Goal: Information Seeking & Learning: Learn about a topic

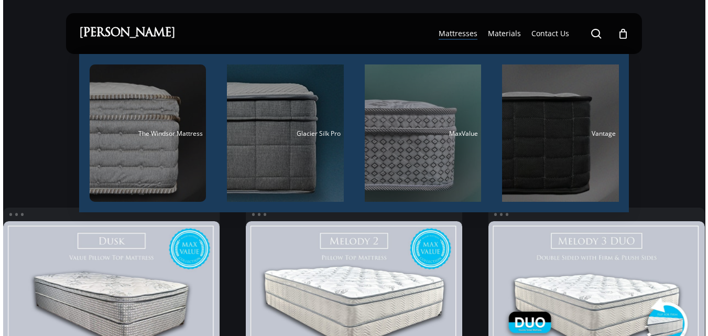
click at [455, 37] on span "Mattresses" at bounding box center [458, 33] width 39 height 10
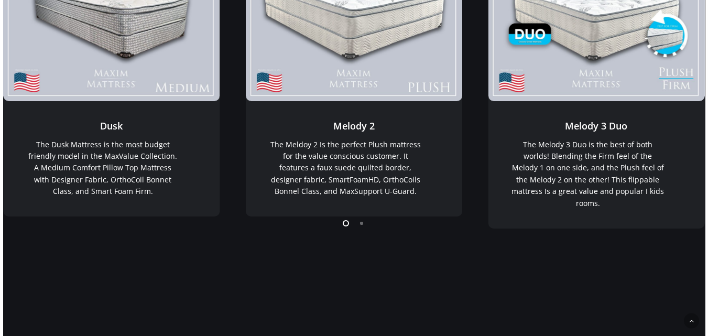
scroll to position [314, 0]
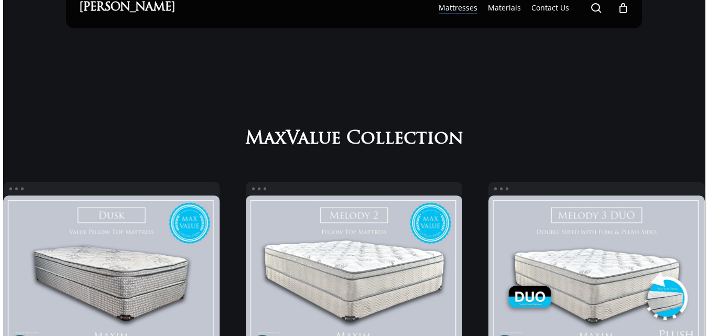
scroll to position [0, 0]
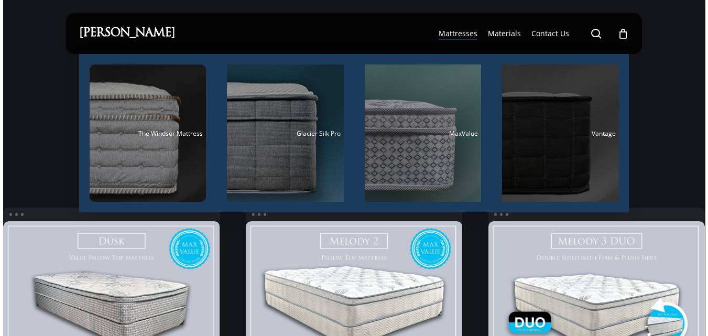
click at [546, 157] on div "Main Menu" at bounding box center [560, 132] width 117 height 137
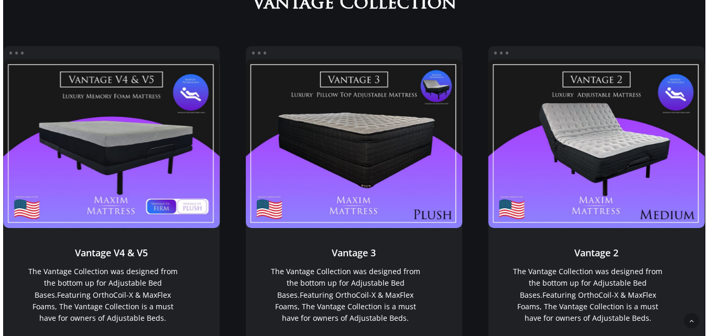
scroll to position [737, 0]
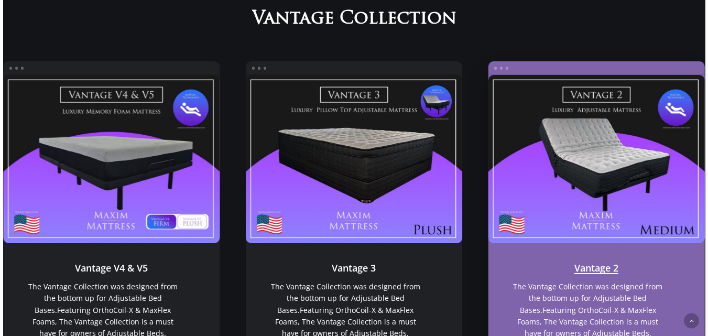
click at [601, 157] on link "Vantage 2" at bounding box center [596, 159] width 216 height 168
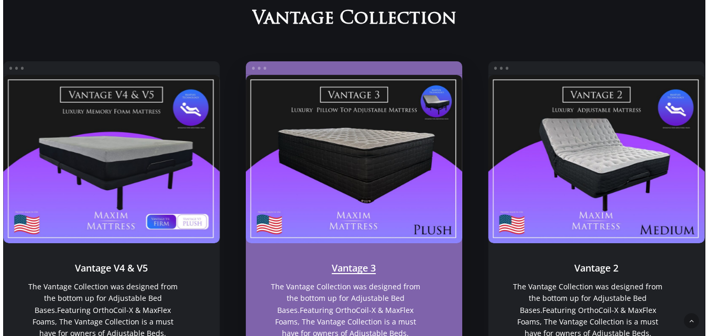
click at [326, 157] on link "Vantage 3" at bounding box center [354, 159] width 216 height 168
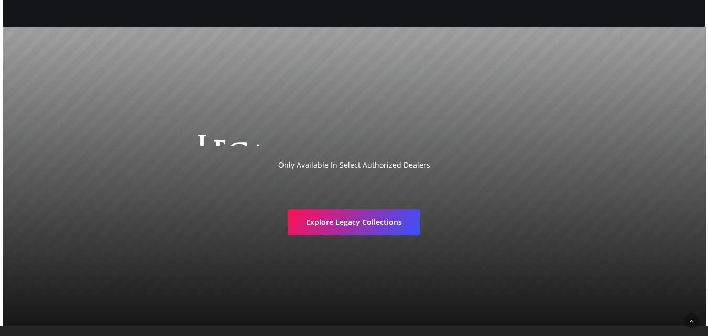
scroll to position [1898, 0]
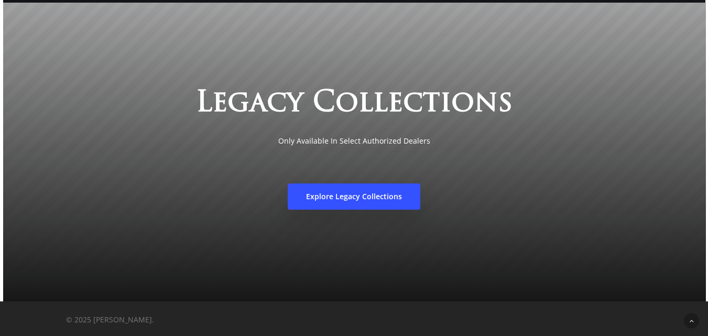
click at [326, 194] on span "Explore Legacy Collections" at bounding box center [354, 196] width 96 height 10
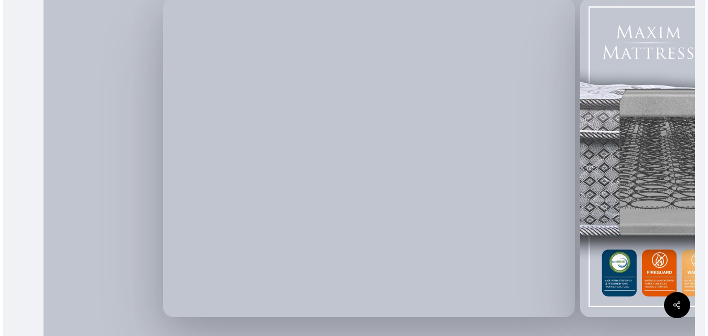
scroll to position [184, 0]
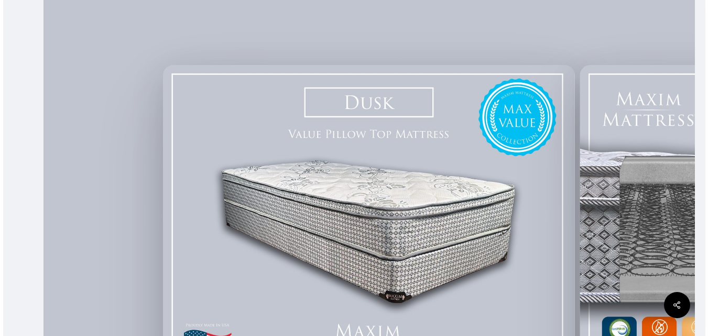
click at [527, 168] on img at bounding box center [369, 224] width 412 height 319
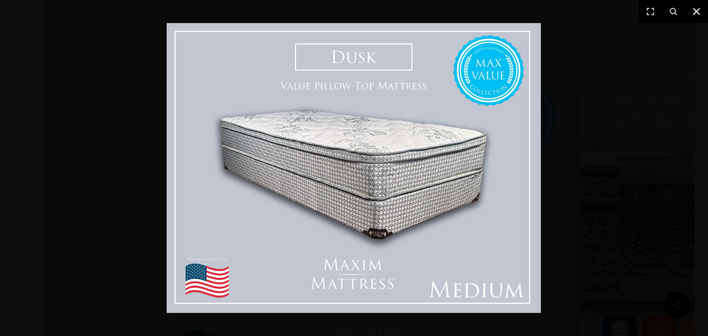
click at [704, 13] on button at bounding box center [696, 11] width 23 height 23
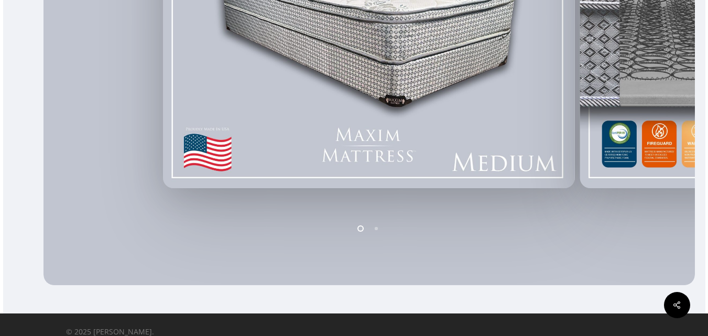
scroll to position [393, 0]
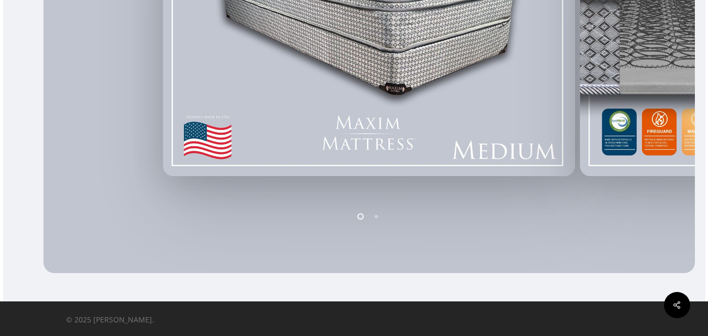
click at [375, 214] on li "Page dot 2" at bounding box center [377, 216] width 16 height 16
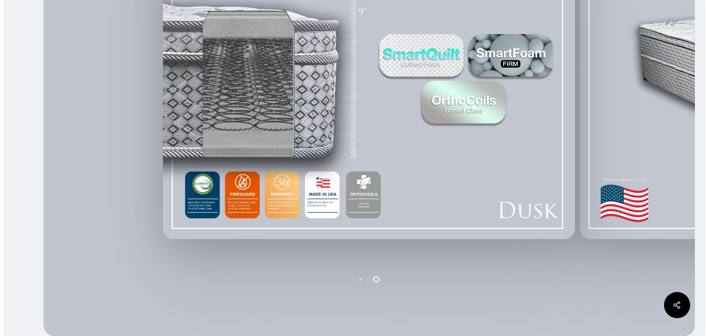
scroll to position [184, 0]
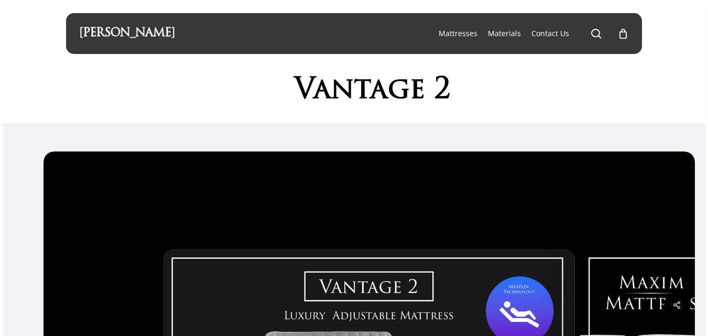
scroll to position [262, 0]
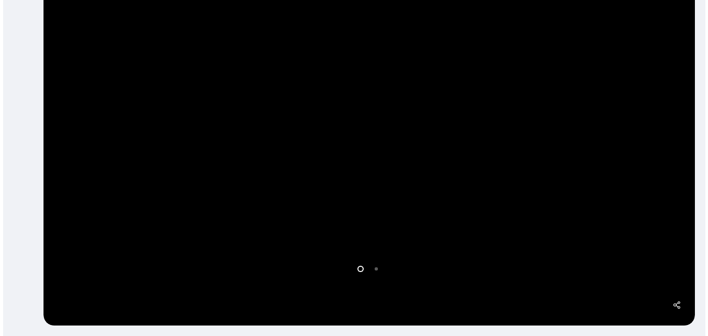
scroll to position [367, 0]
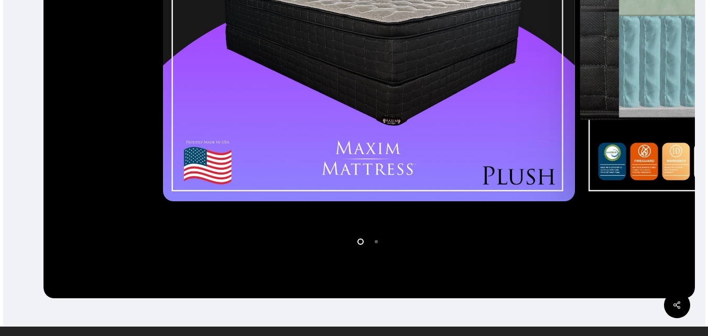
click at [377, 241] on li "Page dot 2" at bounding box center [377, 241] width 16 height 16
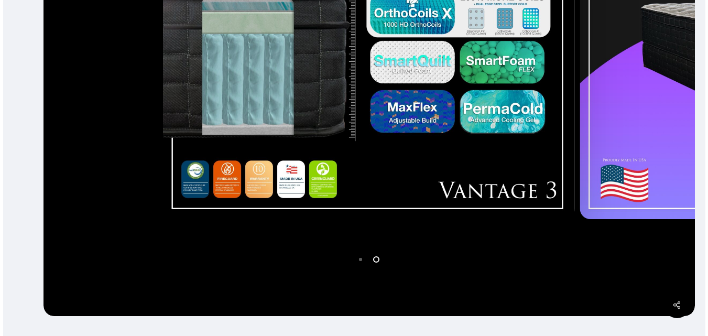
scroll to position [289, 0]
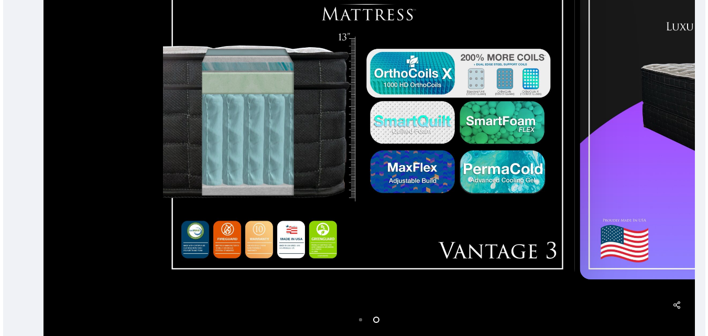
click at [360, 321] on li "Page dot 1" at bounding box center [361, 319] width 16 height 16
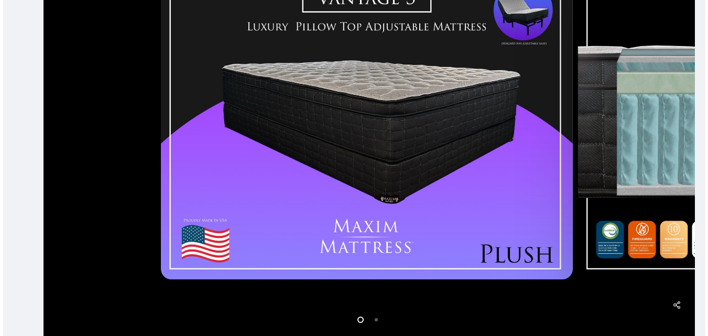
click at [310, 217] on img at bounding box center [367, 119] width 412 height 319
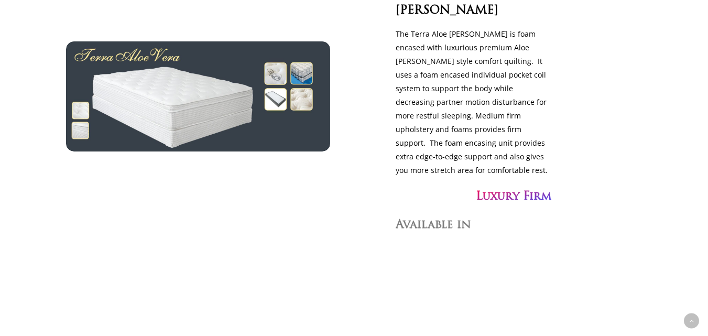
scroll to position [2253, 0]
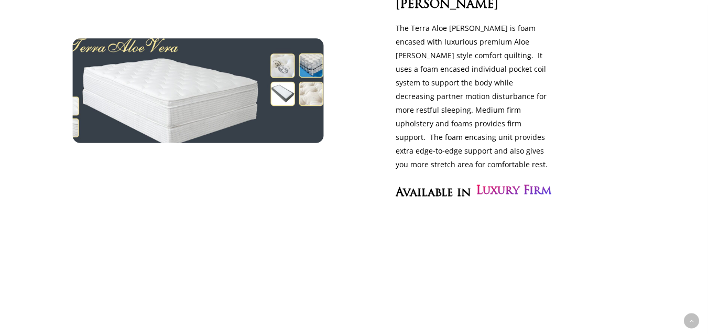
click at [206, 130] on img at bounding box center [197, 90] width 289 height 120
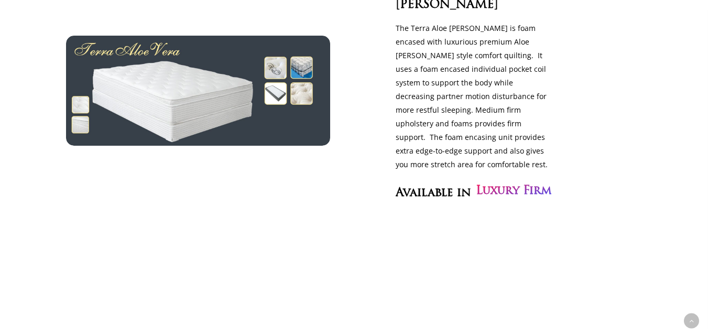
click at [504, 200] on h3 "Luxury Firm" at bounding box center [513, 191] width 75 height 18
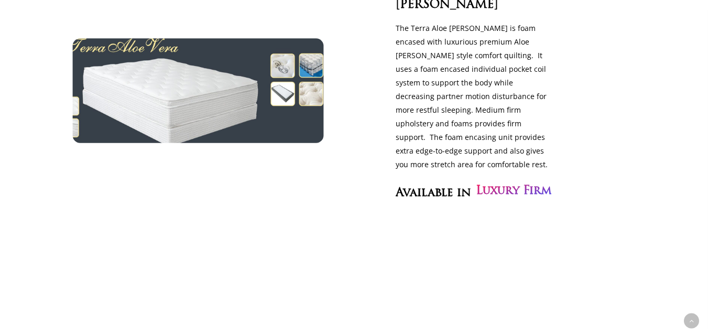
click at [234, 145] on img at bounding box center [197, 90] width 289 height 120
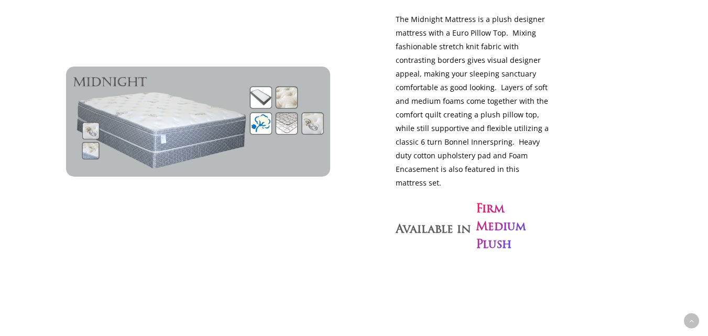
scroll to position [2724, 0]
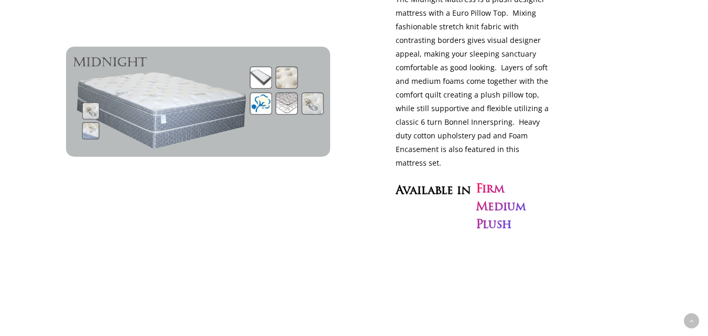
click at [233, 145] on img at bounding box center [198, 102] width 264 height 110
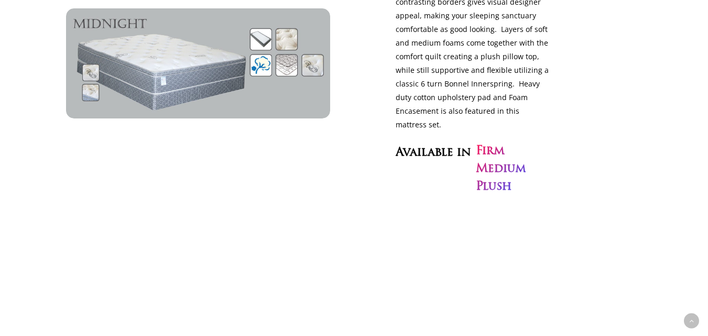
scroll to position [2610, 0]
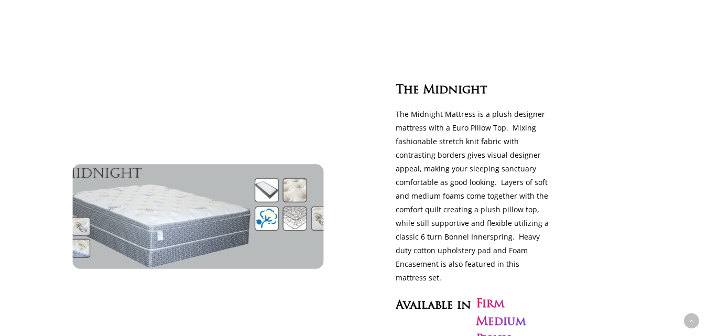
click at [183, 243] on img at bounding box center [197, 216] width 289 height 120
